Goal: Task Accomplishment & Management: Complete application form

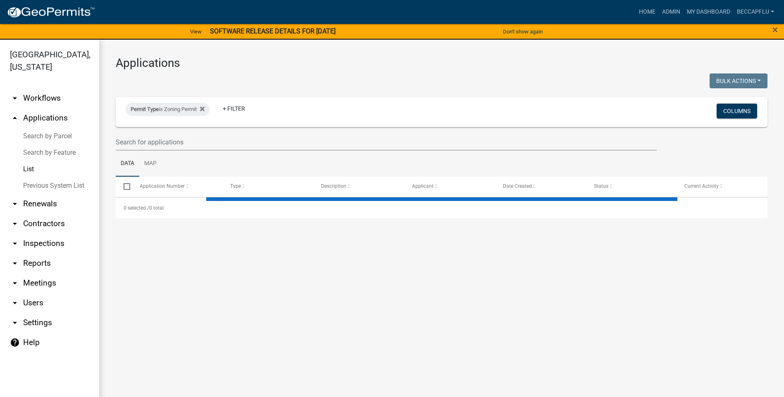
select select "3: 100"
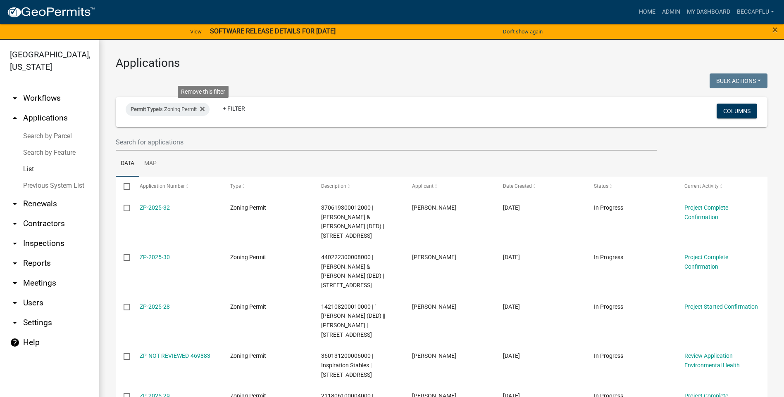
click at [204, 109] on icon at bounding box center [202, 109] width 5 height 5
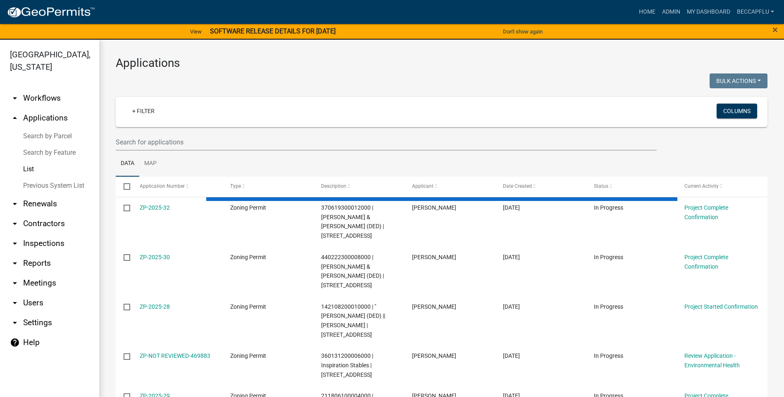
click at [49, 88] on link "arrow_drop_down Workflows" at bounding box center [49, 98] width 99 height 20
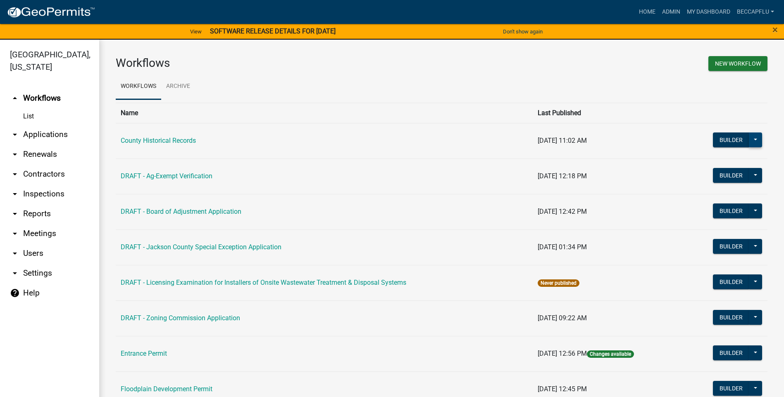
click at [749, 143] on button at bounding box center [755, 140] width 13 height 15
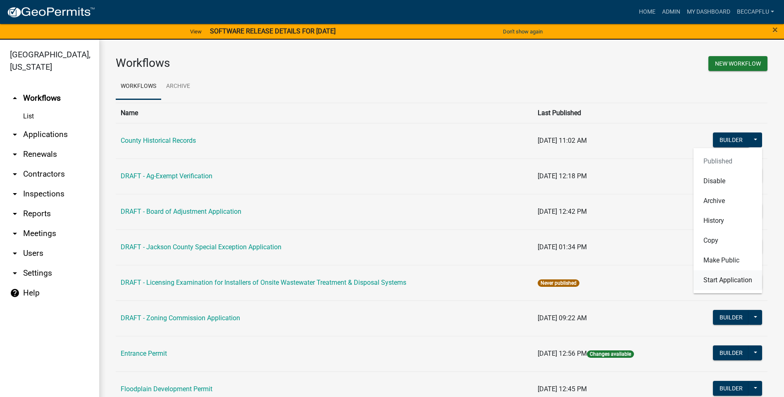
click at [725, 280] on button "Start Application" at bounding box center [727, 281] width 69 height 20
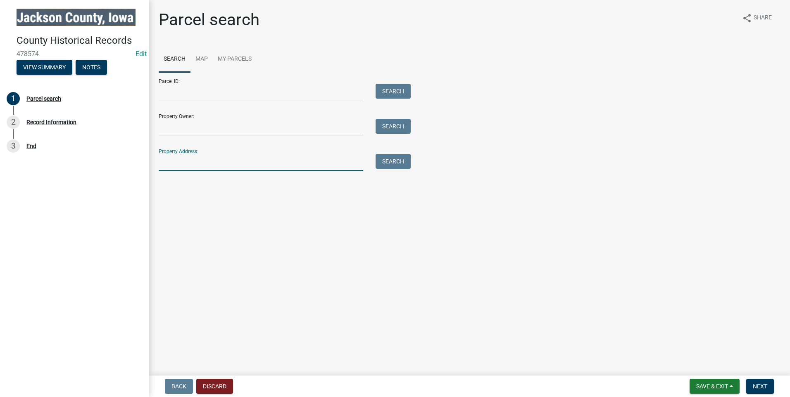
click at [221, 161] on input "Property Address:" at bounding box center [261, 162] width 204 height 17
type input "[STREET_ADDRESS]"
click at [400, 162] on button "Search" at bounding box center [393, 161] width 35 height 15
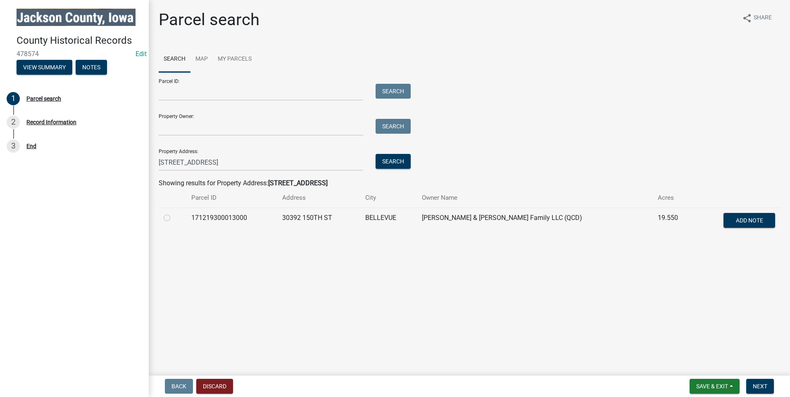
click at [173, 213] on label at bounding box center [173, 213] width 0 height 0
click at [173, 218] on input "radio" at bounding box center [175, 215] width 5 height 5
radio input "true"
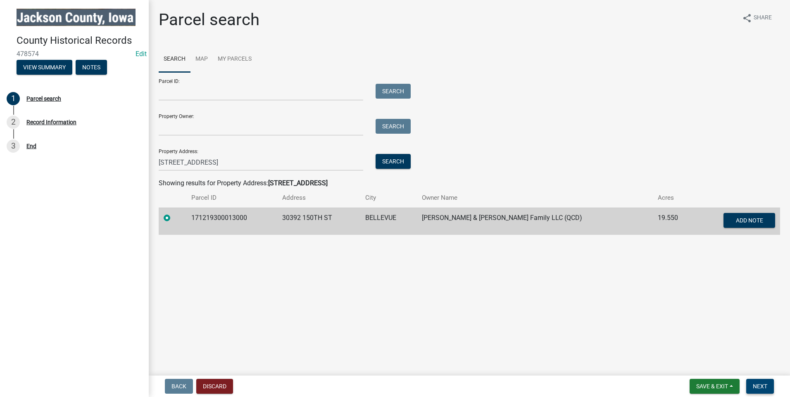
click at [757, 386] on span "Next" at bounding box center [760, 386] width 14 height 7
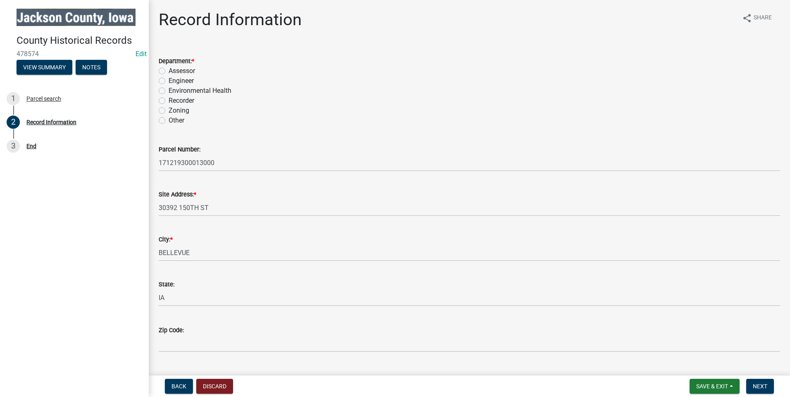
click at [169, 111] on label "Zoning" at bounding box center [179, 111] width 21 height 10
click at [169, 111] on input "Zoning" at bounding box center [171, 108] width 5 height 5
radio input "true"
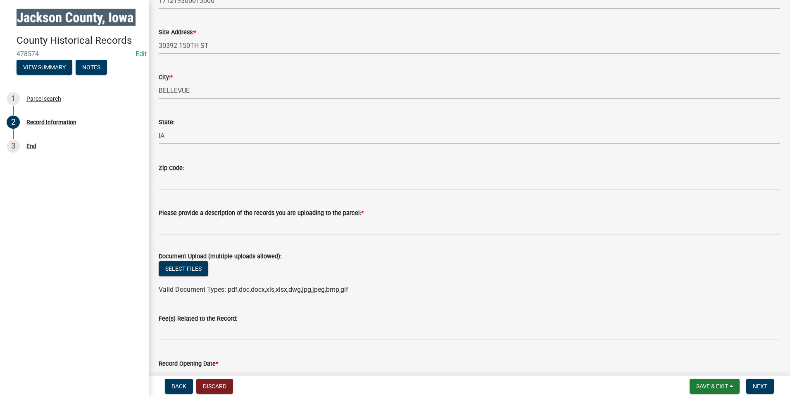
scroll to position [186, 0]
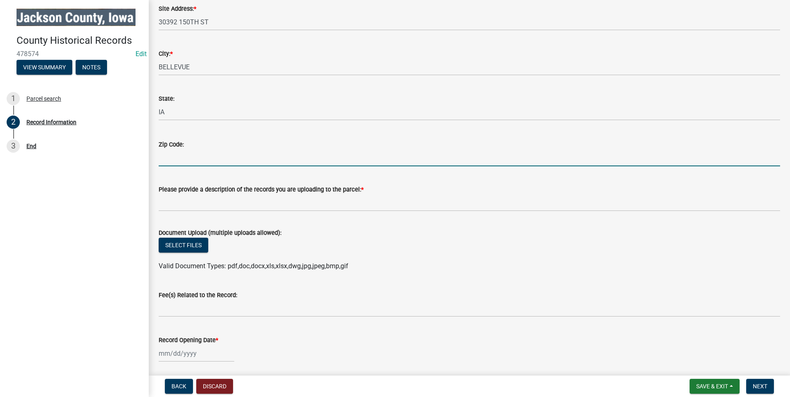
click at [181, 159] on input "Zip Code:" at bounding box center [469, 158] width 621 height 17
type input "52031"
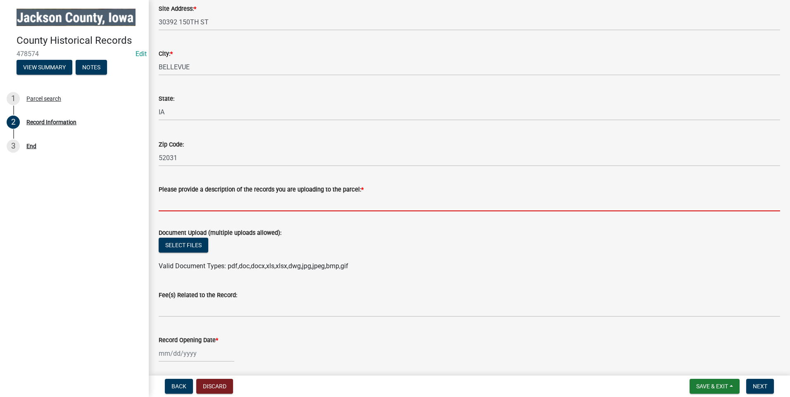
click at [235, 199] on input "Please provide a description of the records you are uploading to the parcel: *" at bounding box center [469, 203] width 621 height 17
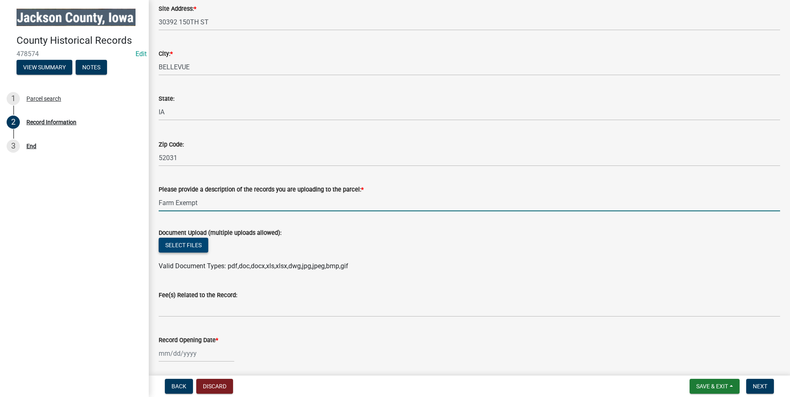
type input "Farm Exempt"
click at [184, 244] on button "Select files" at bounding box center [184, 245] width 50 height 15
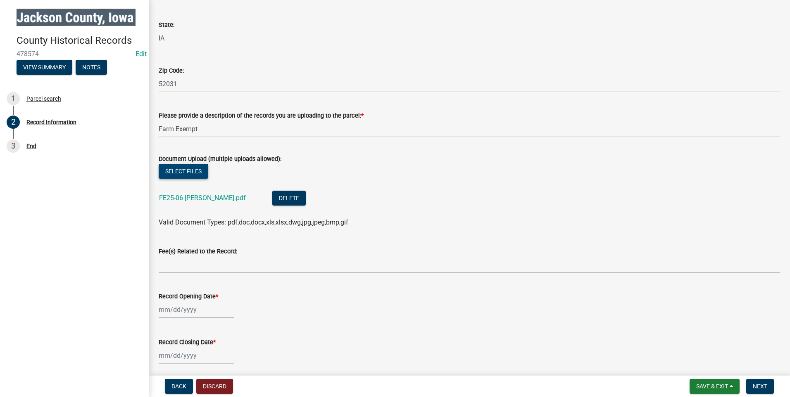
scroll to position [308, 0]
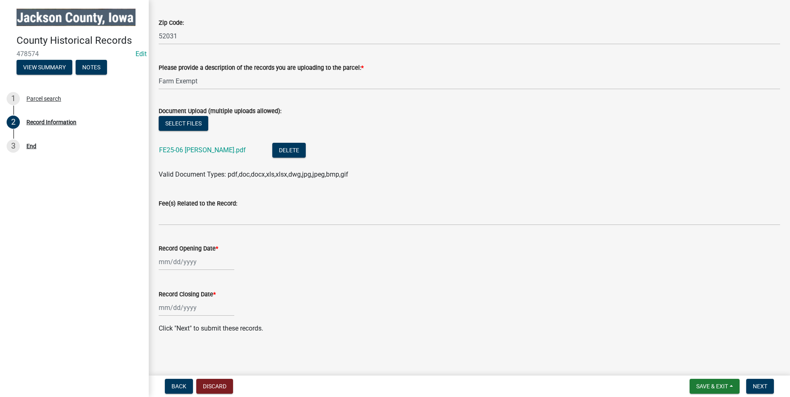
click at [184, 258] on div at bounding box center [197, 262] width 76 height 17
select select "9"
select select "2025"
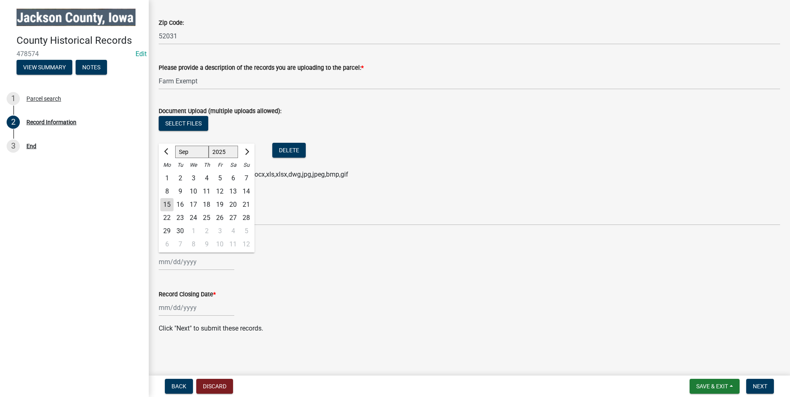
click at [166, 204] on div "15" at bounding box center [166, 204] width 13 height 13
type input "[DATE]"
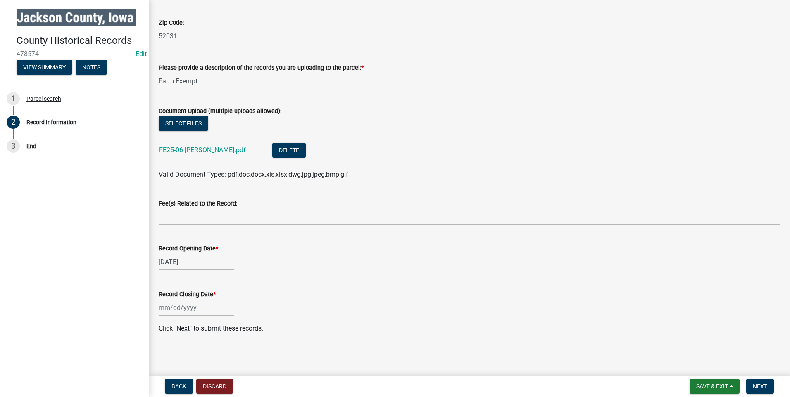
click at [171, 306] on div at bounding box center [197, 307] width 76 height 17
select select "9"
select select "2025"
click at [168, 252] on div "15" at bounding box center [166, 250] width 13 height 13
type input "[DATE]"
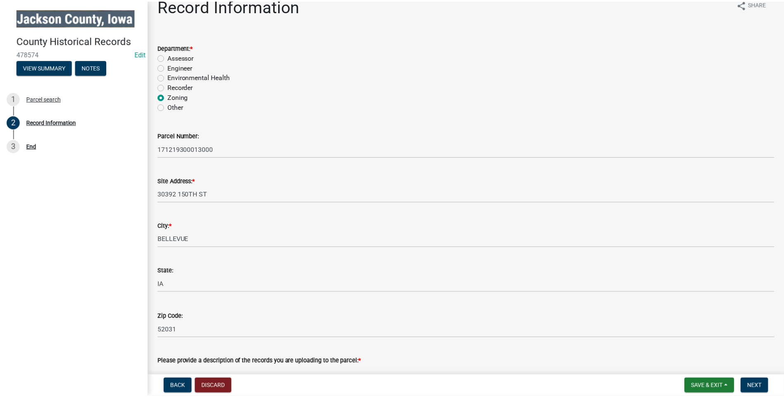
scroll to position [0, 0]
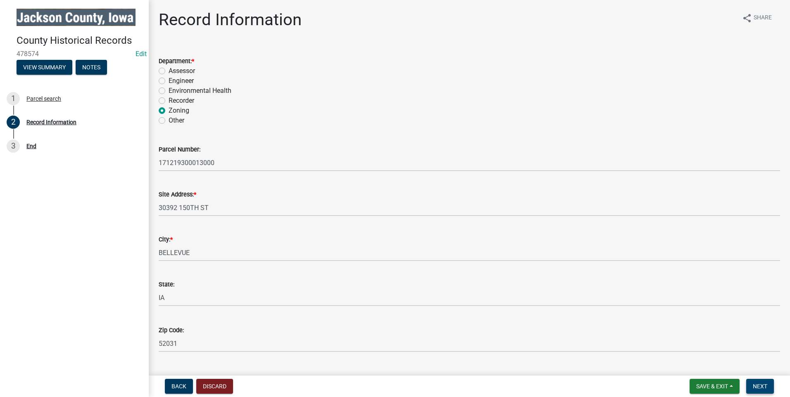
click at [760, 384] on span "Next" at bounding box center [760, 386] width 14 height 7
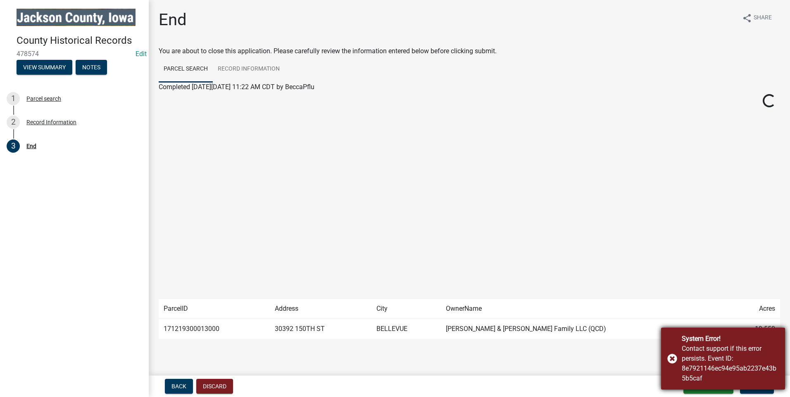
click at [668, 357] on div "System Error! Contact support if this error persists. Event ID: 8e7921146ec94e9…" at bounding box center [723, 359] width 124 height 62
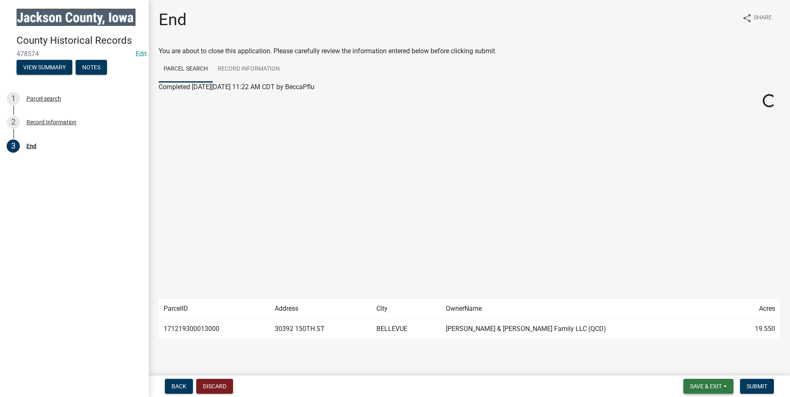
click at [712, 390] on span "Save & Exit" at bounding box center [706, 386] width 32 height 7
click at [701, 361] on button "Save & Exit" at bounding box center [700, 365] width 66 height 20
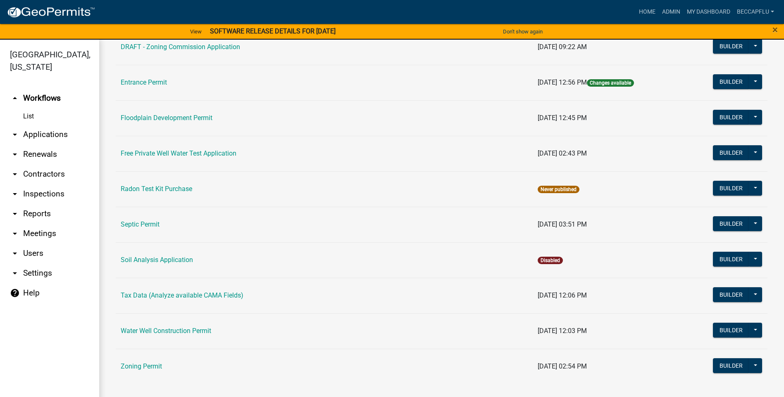
scroll to position [272, 0]
